Goal: Navigation & Orientation: Find specific page/section

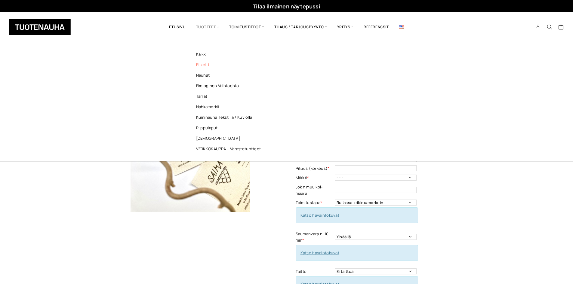
click at [203, 66] on link "Etiketit" at bounding box center [229, 65] width 87 height 11
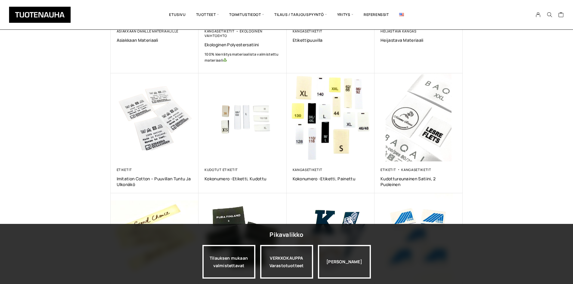
scroll to position [241, 0]
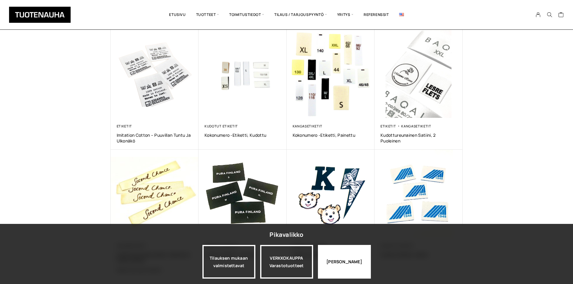
click at [363, 262] on div "Jatka katselua" at bounding box center [344, 262] width 53 height 34
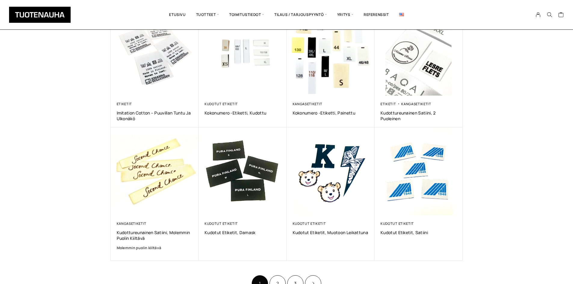
scroll to position [331, 0]
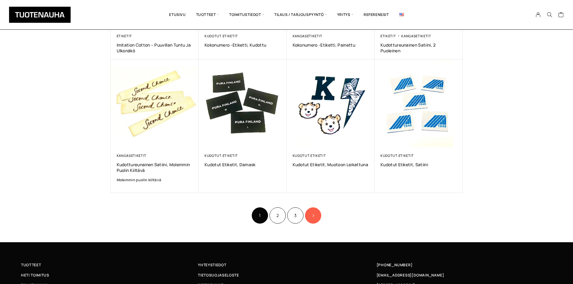
click at [309, 214] on link "Product Pagination" at bounding box center [313, 216] width 16 height 16
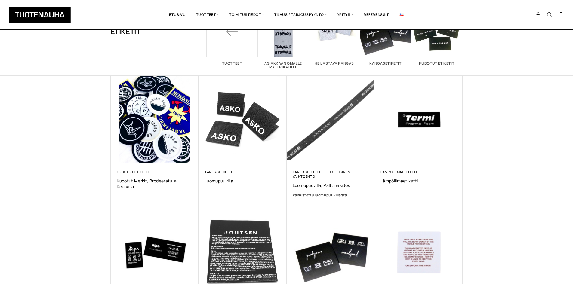
scroll to position [150, 0]
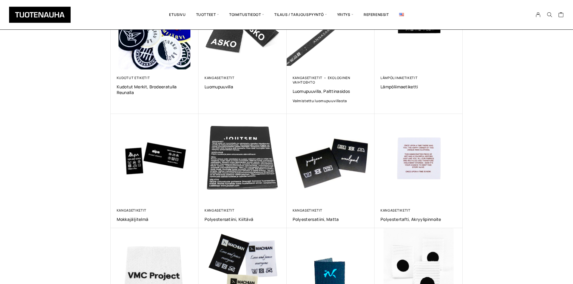
click at [50, 90] on div "Näytetään tulokset 13–24 / 26 Lajittelu: ostetuin ensin Järjestä uusimman mukaa…" at bounding box center [286, 142] width 573 height 500
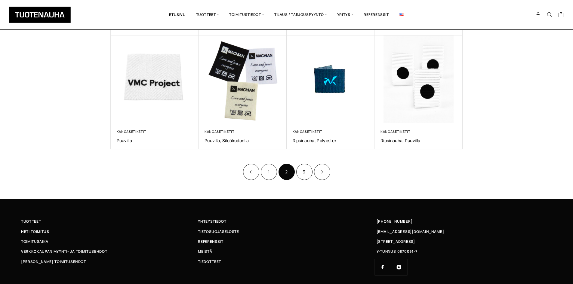
scroll to position [363, 0]
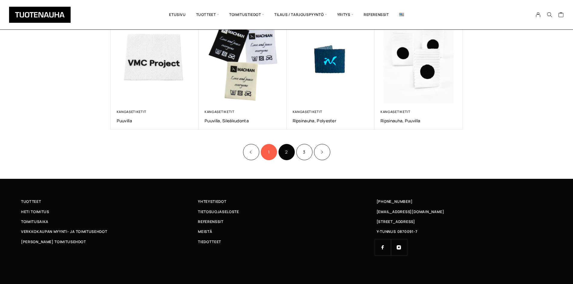
click at [273, 155] on link "1" at bounding box center [269, 152] width 16 height 16
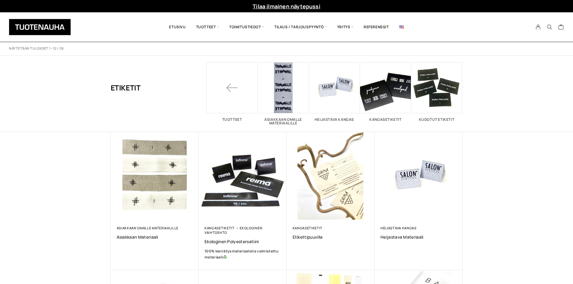
click at [329, 190] on img at bounding box center [331, 176] width 88 height 88
